Goal: Task Accomplishment & Management: Use online tool/utility

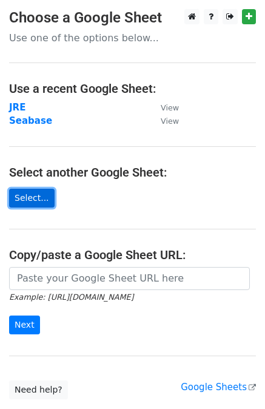
click at [29, 189] on link "Select..." at bounding box center [32, 198] width 46 height 19
click at [29, 201] on link "Select..." at bounding box center [32, 198] width 46 height 19
click at [41, 195] on link "Select..." at bounding box center [32, 198] width 46 height 19
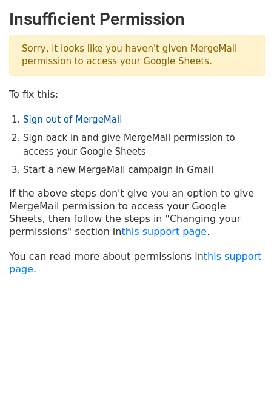
click at [84, 120] on link "Sign out of MergeMail" at bounding box center [72, 119] width 99 height 11
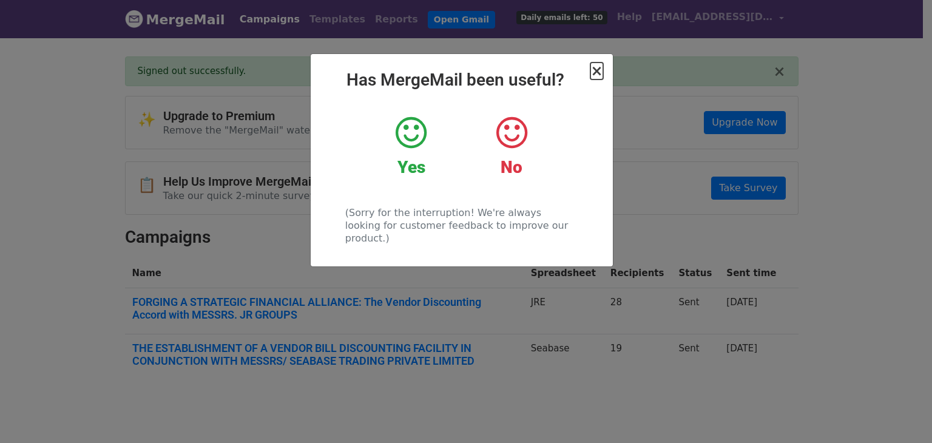
click at [599, 73] on span "×" at bounding box center [596, 70] width 12 height 17
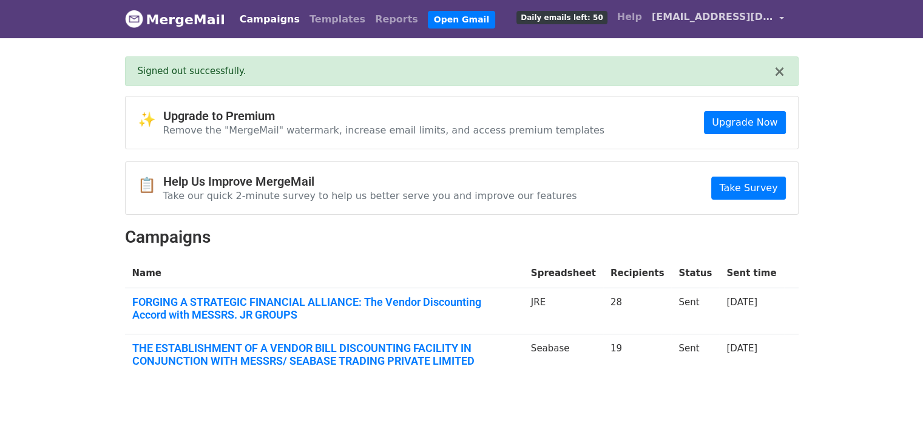
click at [730, 20] on span "credit@dulcetholding.com" at bounding box center [712, 17] width 121 height 15
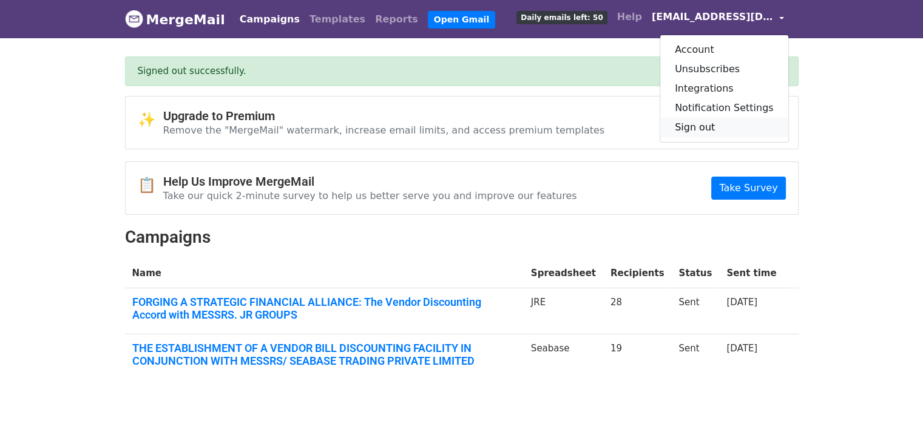
click at [701, 127] on link "Sign out" at bounding box center [724, 127] width 128 height 19
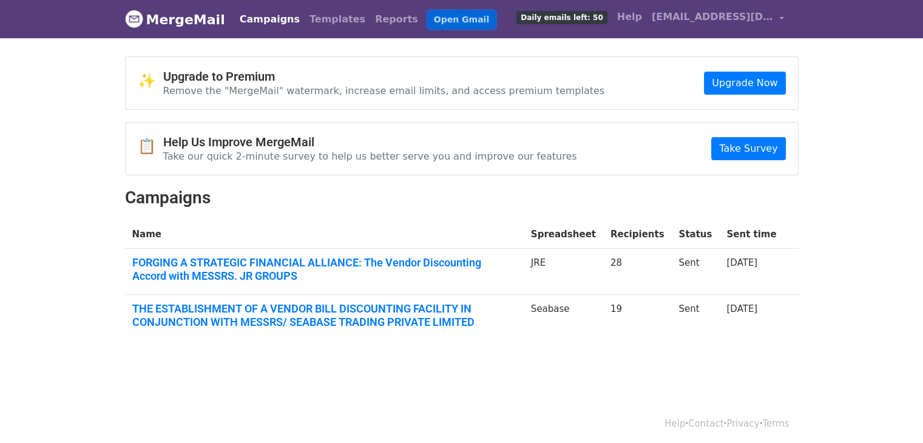
click at [428, 18] on link "Open Gmail" at bounding box center [461, 20] width 67 height 18
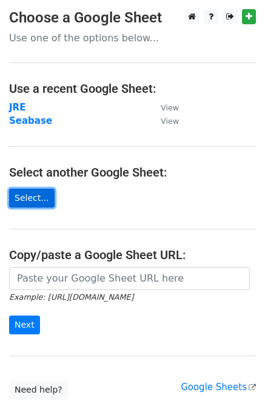
click at [38, 197] on link "Select..." at bounding box center [32, 198] width 46 height 19
click at [22, 197] on link "Select..." at bounding box center [32, 198] width 46 height 19
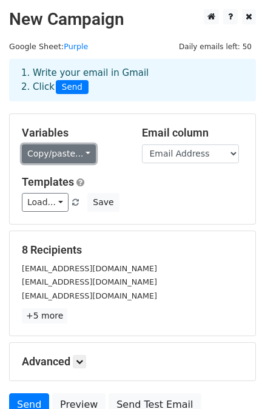
click at [53, 158] on link "Copy/paste..." at bounding box center [59, 153] width 74 height 19
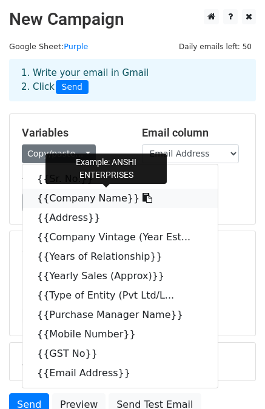
click at [71, 192] on link "{{Company Name}}" at bounding box center [119, 198] width 195 height 19
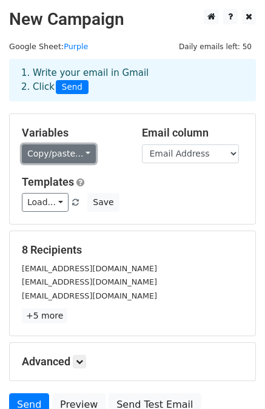
click at [39, 158] on link "Copy/paste..." at bounding box center [59, 153] width 74 height 19
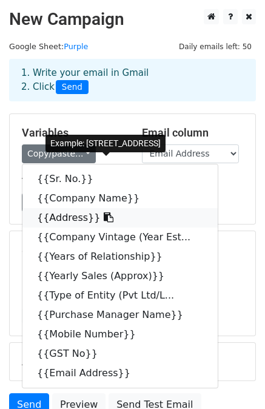
click at [53, 212] on link "{{Address}}" at bounding box center [119, 217] width 195 height 19
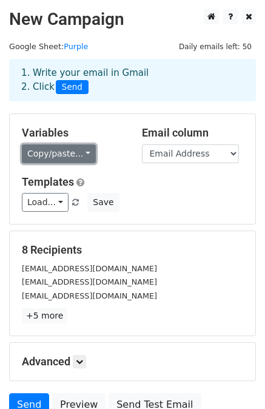
click at [59, 161] on link "Copy/paste..." at bounding box center [59, 153] width 74 height 19
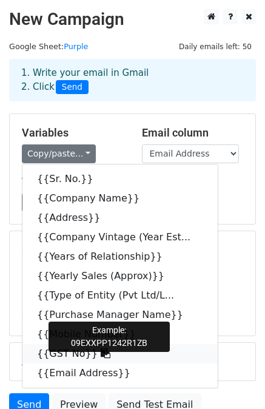
click at [101, 350] on icon at bounding box center [106, 353] width 10 height 10
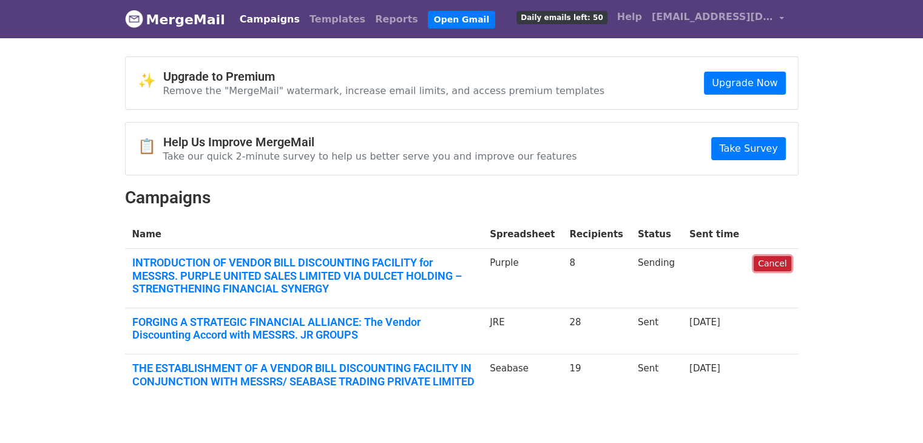
click at [777, 260] on link "Cancel" at bounding box center [772, 263] width 37 height 15
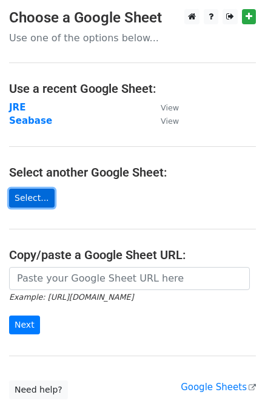
click at [30, 201] on link "Select..." at bounding box center [32, 198] width 46 height 19
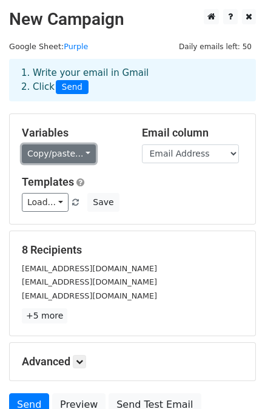
click at [75, 158] on link "Copy/paste..." at bounding box center [59, 153] width 74 height 19
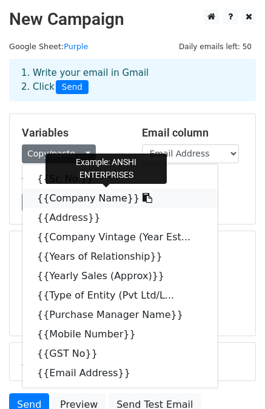
click at [80, 197] on link "{{Company Name}}" at bounding box center [119, 198] width 195 height 19
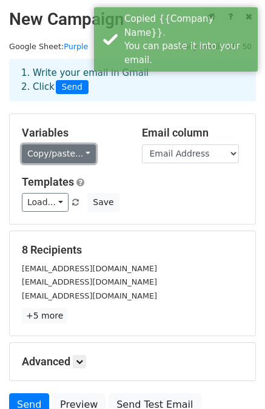
click at [58, 150] on link "Copy/paste..." at bounding box center [59, 153] width 74 height 19
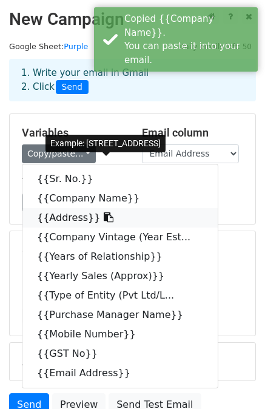
click at [69, 217] on link "{{Address}}" at bounding box center [119, 217] width 195 height 19
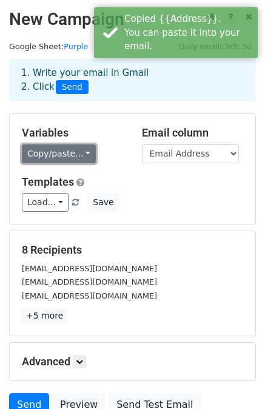
click at [44, 147] on link "Copy/paste..." at bounding box center [59, 153] width 74 height 19
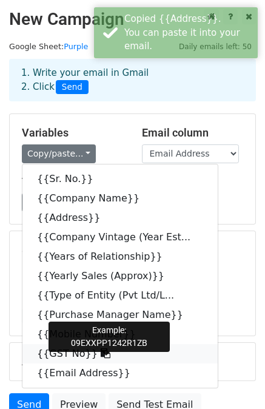
click at [58, 350] on link "{{GST No}}" at bounding box center [119, 353] width 195 height 19
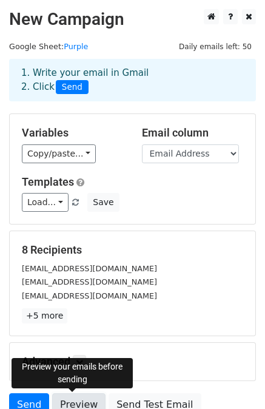
click at [73, 401] on link "Preview" at bounding box center [78, 404] width 53 height 23
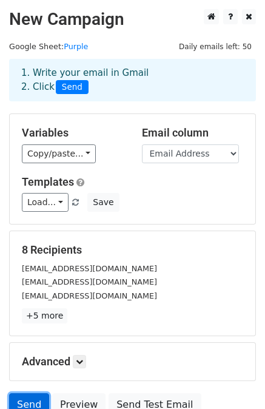
click at [24, 399] on link "Send" at bounding box center [29, 404] width 40 height 23
